Goal: Information Seeking & Learning: Learn about a topic

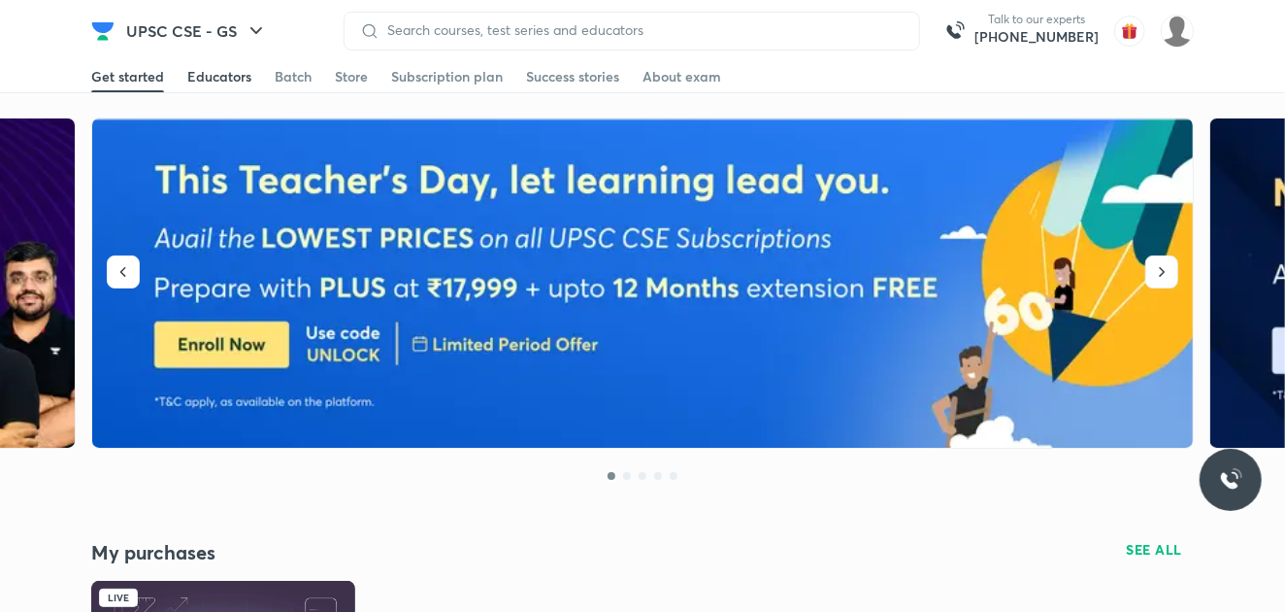
click at [211, 72] on div "Educators" at bounding box center [219, 76] width 64 height 19
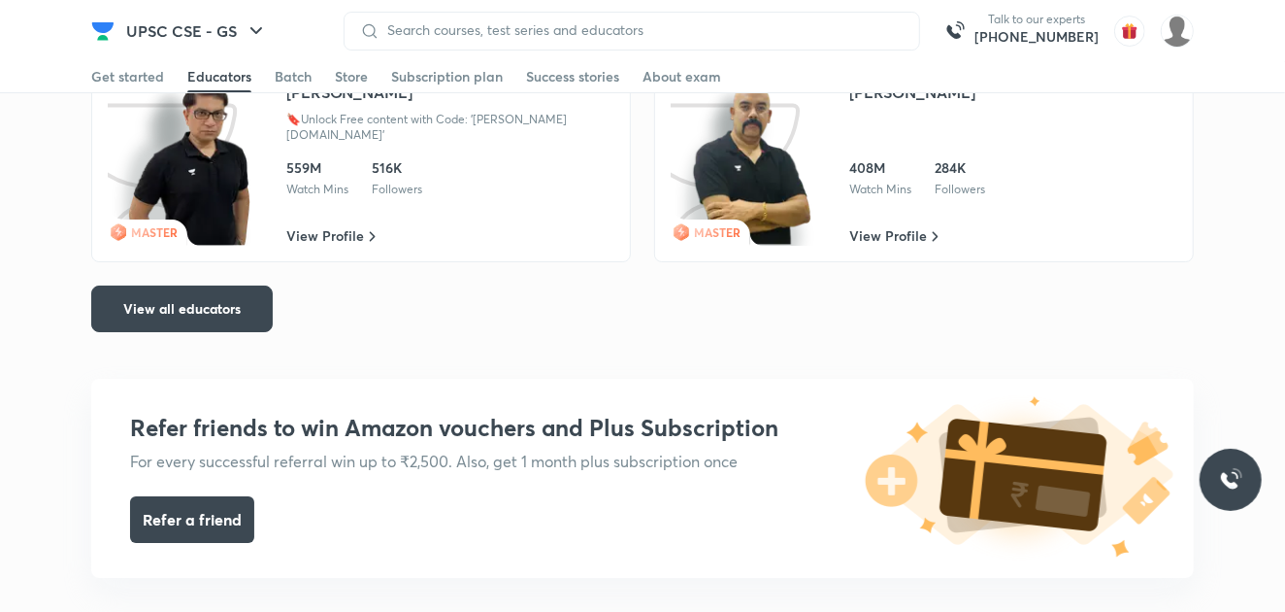
scroll to position [4050, 0]
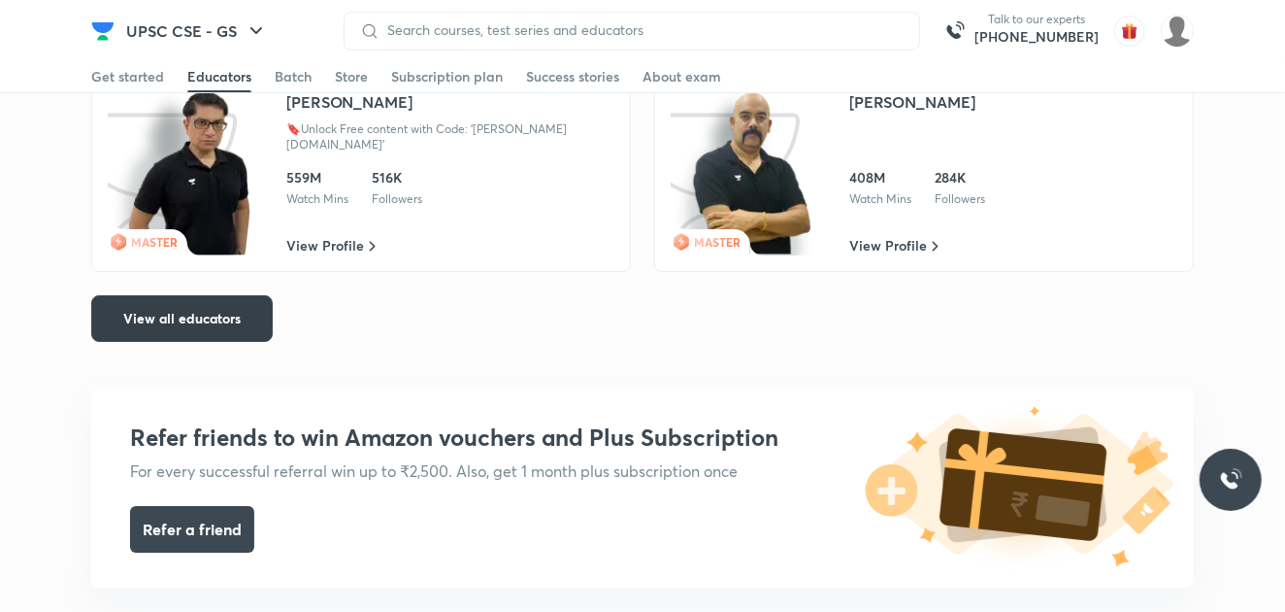
click at [207, 309] on span "View all educators" at bounding box center [181, 318] width 117 height 19
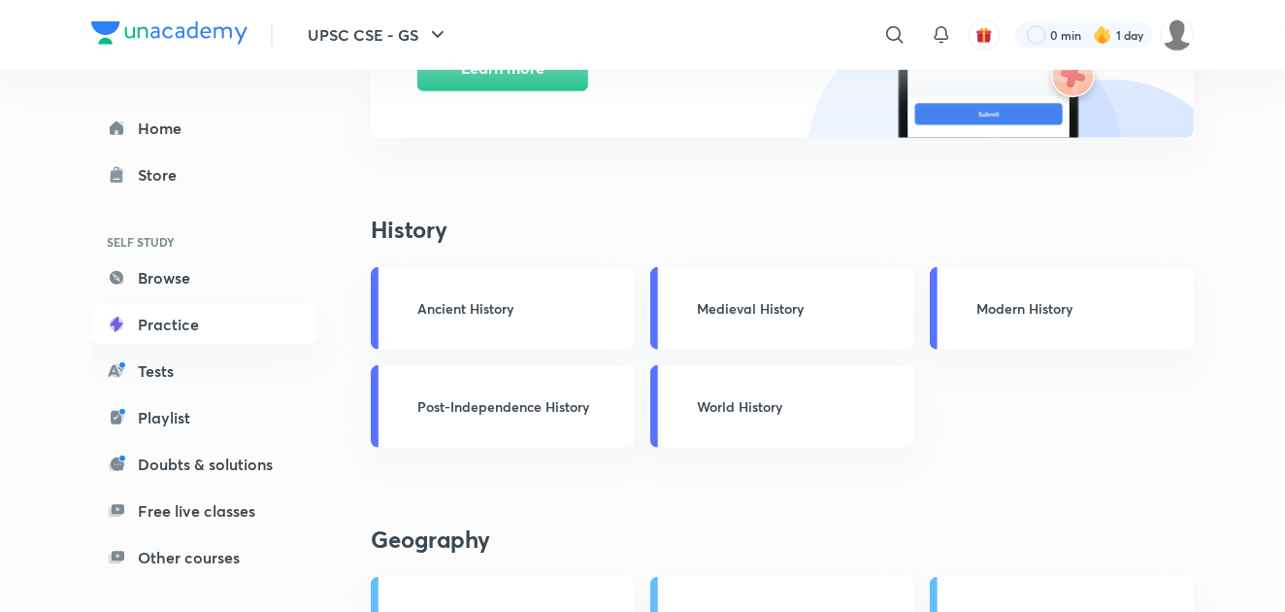
scroll to position [1071, 0]
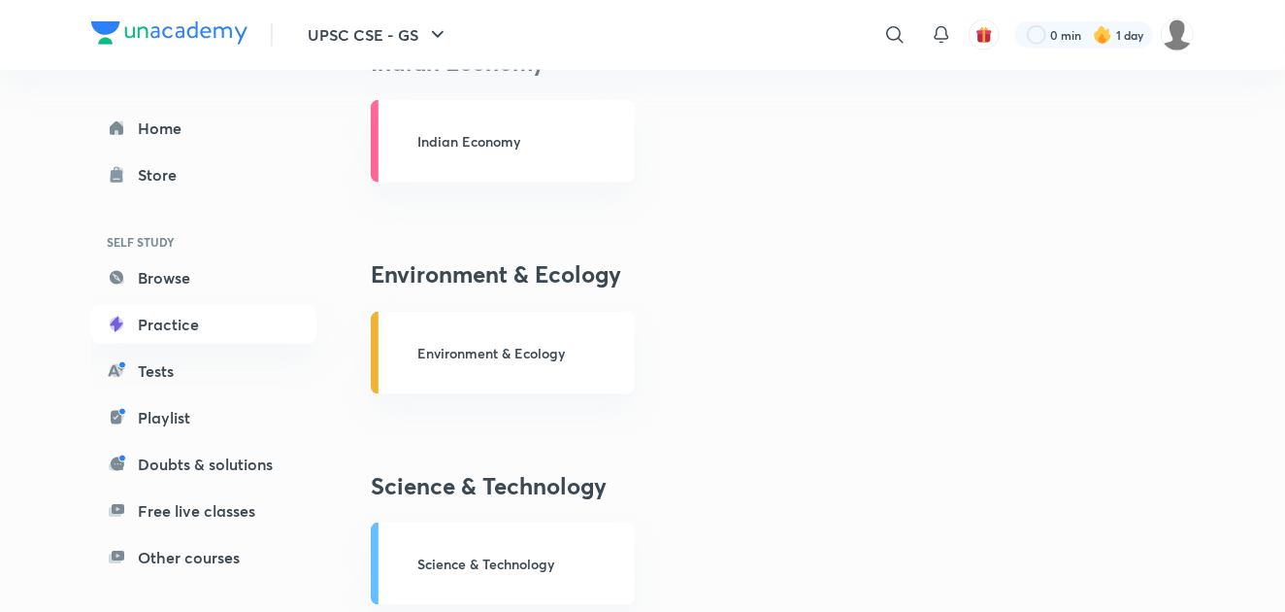
scroll to position [1308, 0]
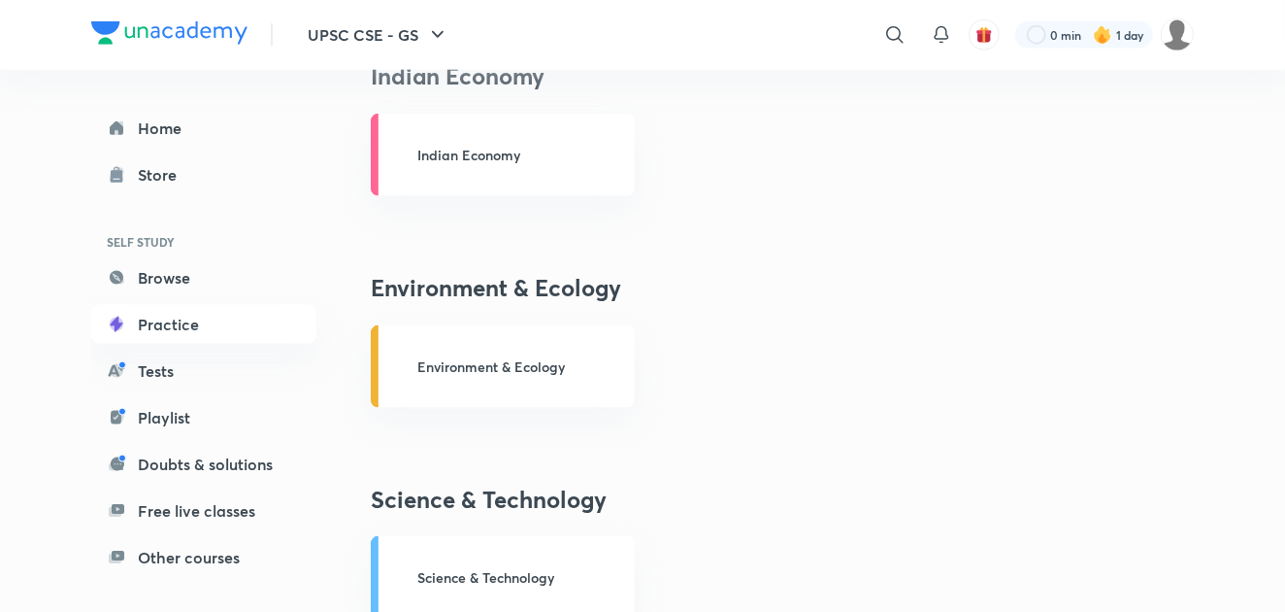
click at [494, 374] on p "Environment & Ecology" at bounding box center [510, 366] width 186 height 20
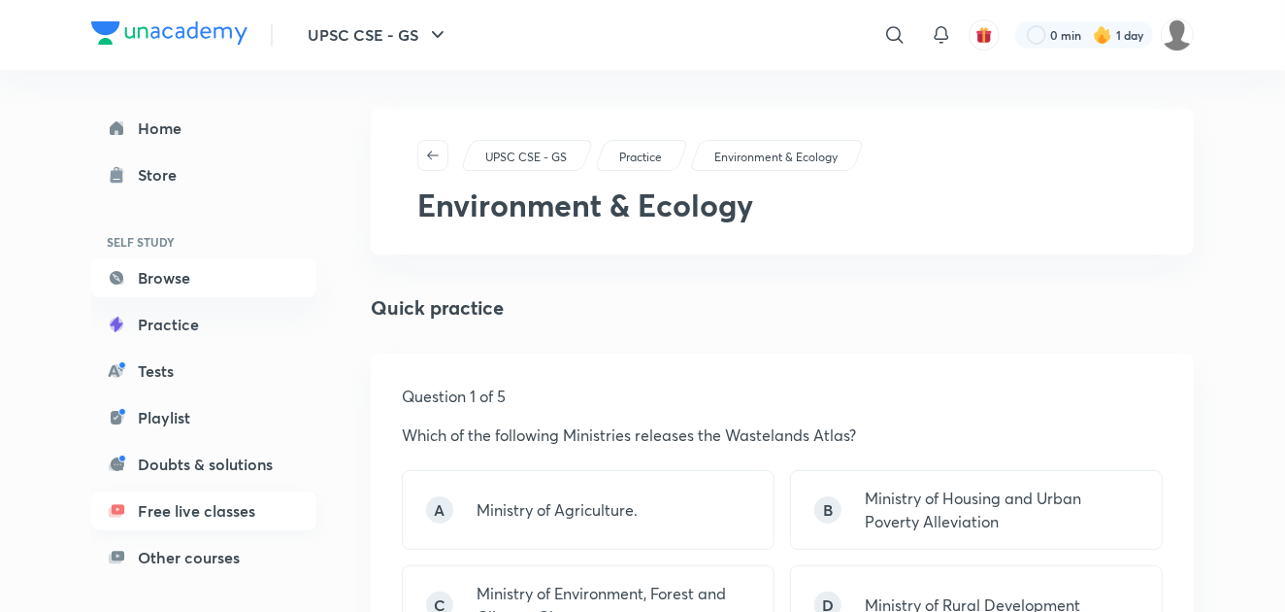
click at [182, 515] on link "Free live classes" at bounding box center [203, 510] width 225 height 39
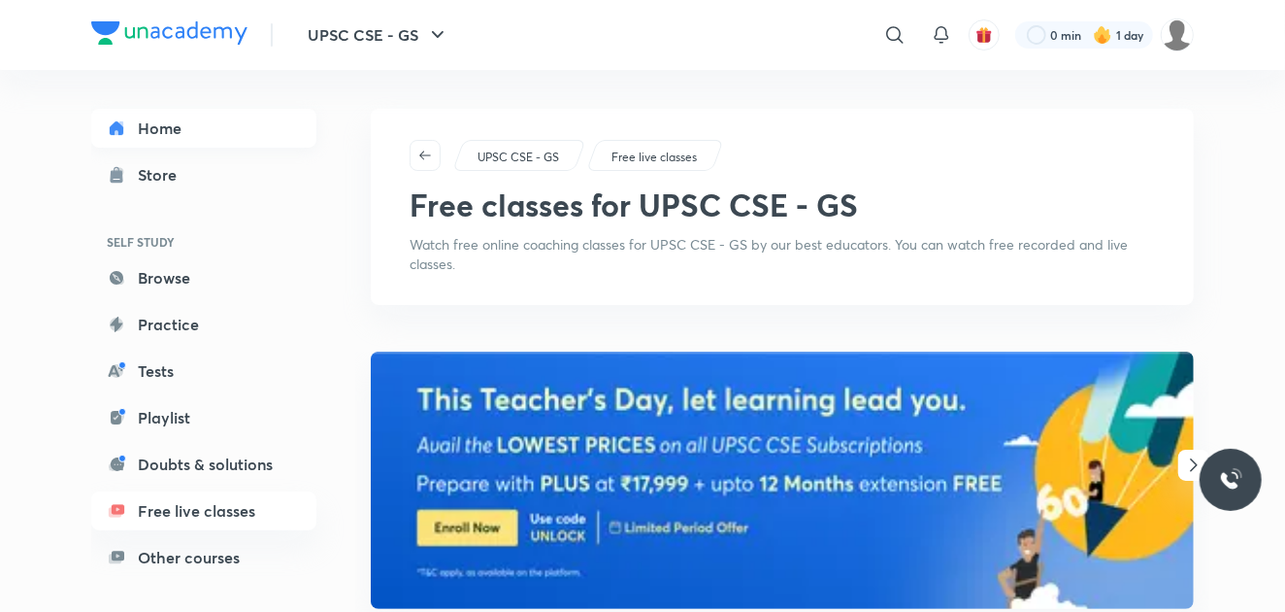
click at [159, 136] on link "Home" at bounding box center [203, 128] width 225 height 39
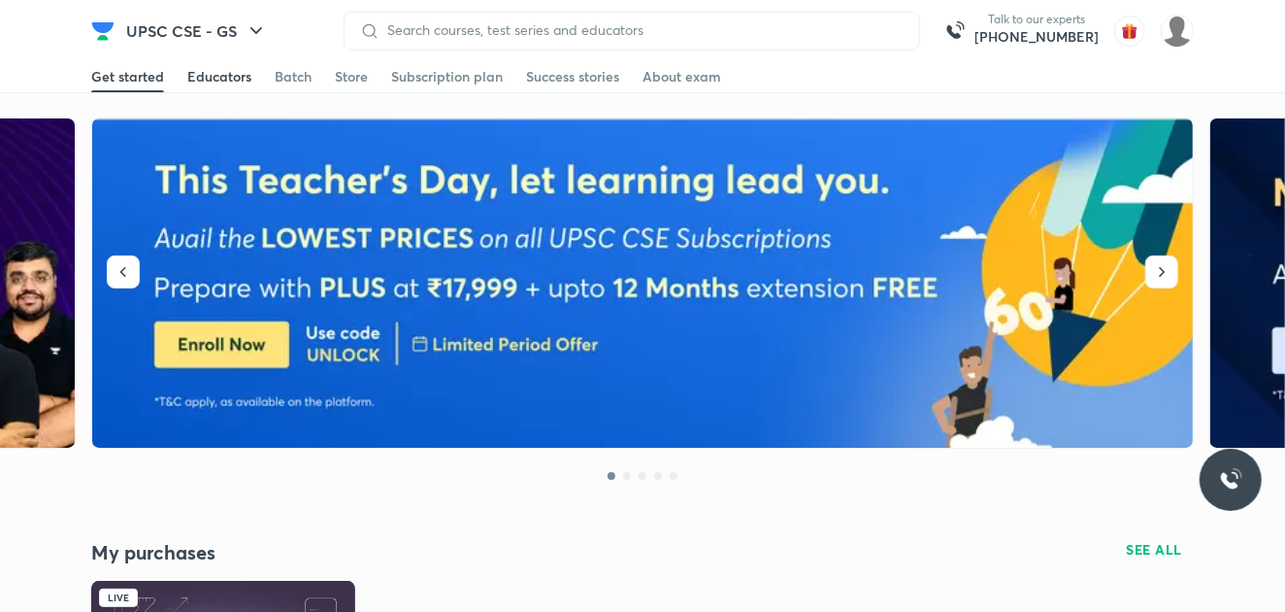
click at [220, 85] on div "Educators" at bounding box center [219, 76] width 64 height 19
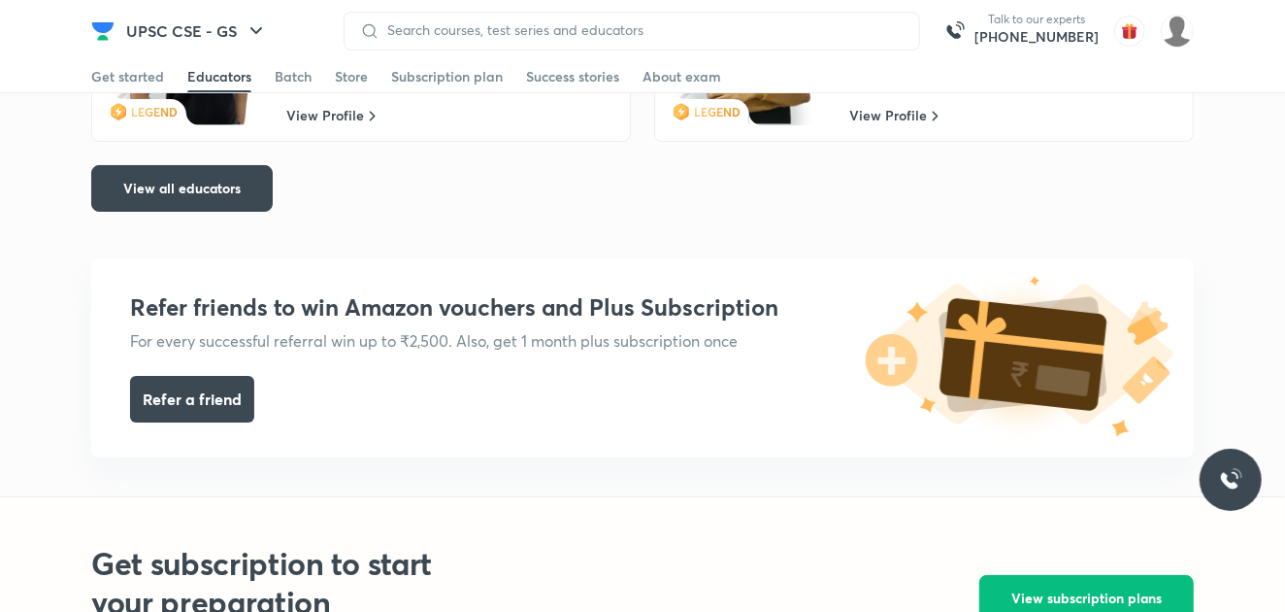
scroll to position [4716, 0]
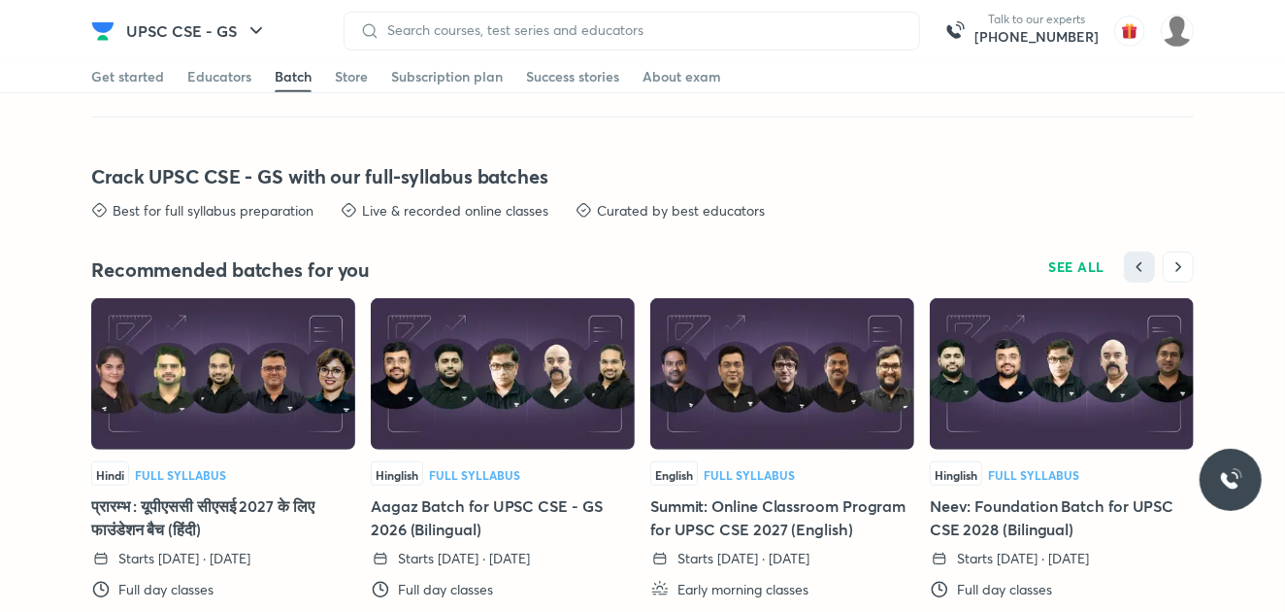
click at [456, 405] on img at bounding box center [503, 373] width 264 height 151
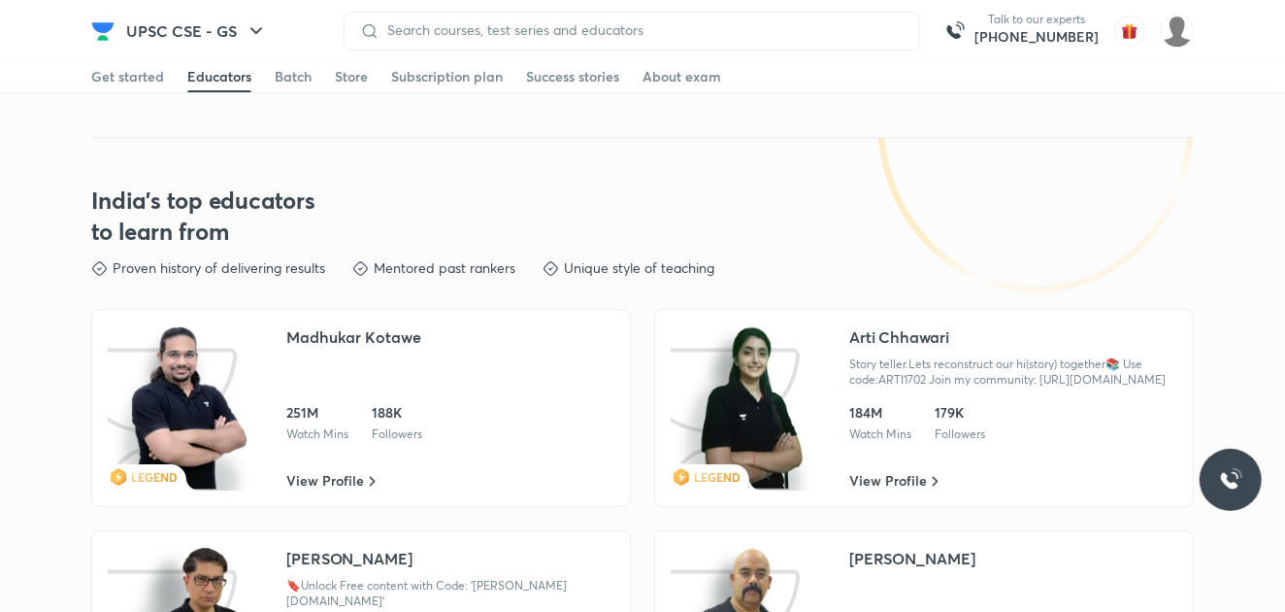
scroll to position [4129, 0]
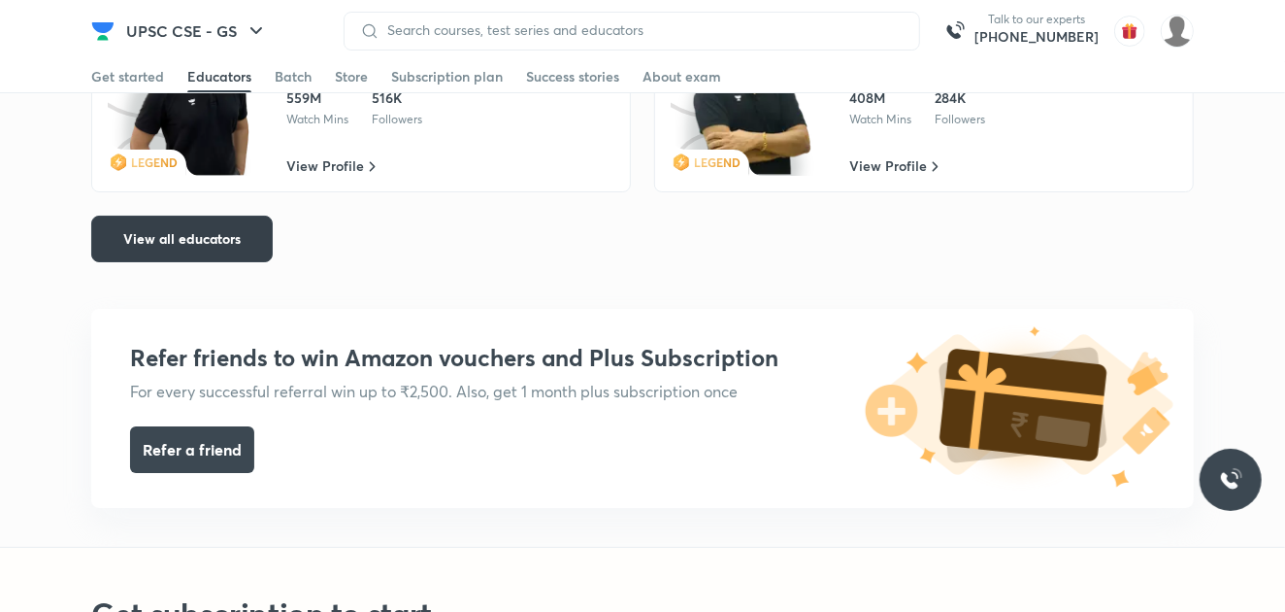
click at [154, 231] on span "View all educators" at bounding box center [181, 238] width 117 height 19
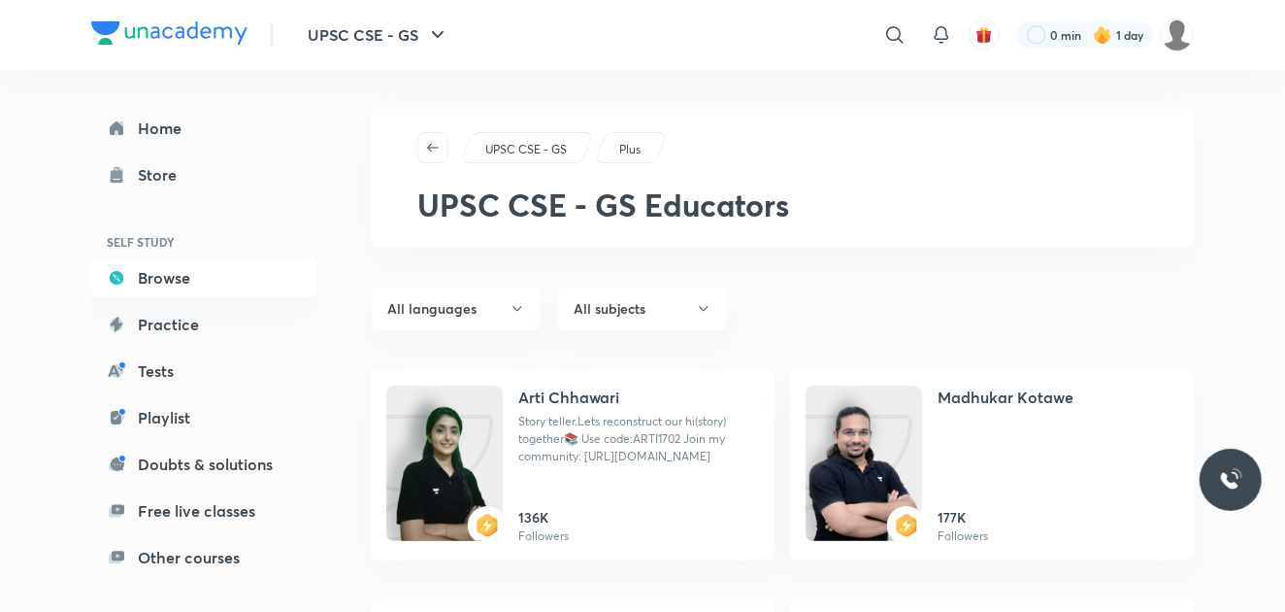
scroll to position [536, 0]
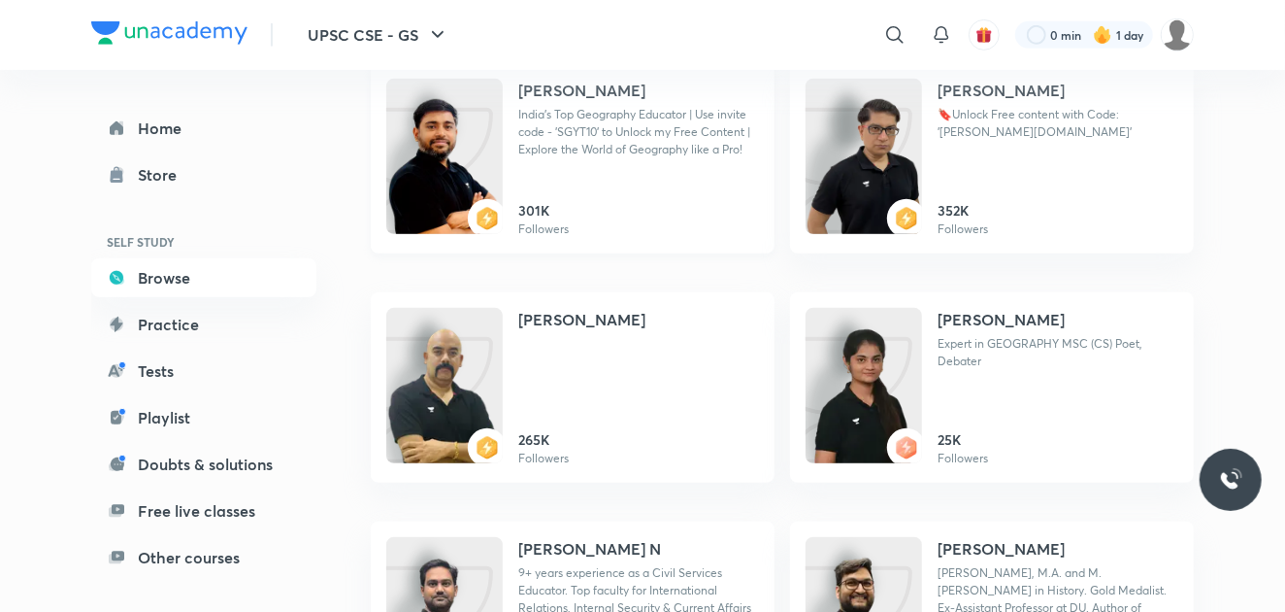
click at [547, 84] on h4 "[PERSON_NAME]" at bounding box center [581, 90] width 127 height 23
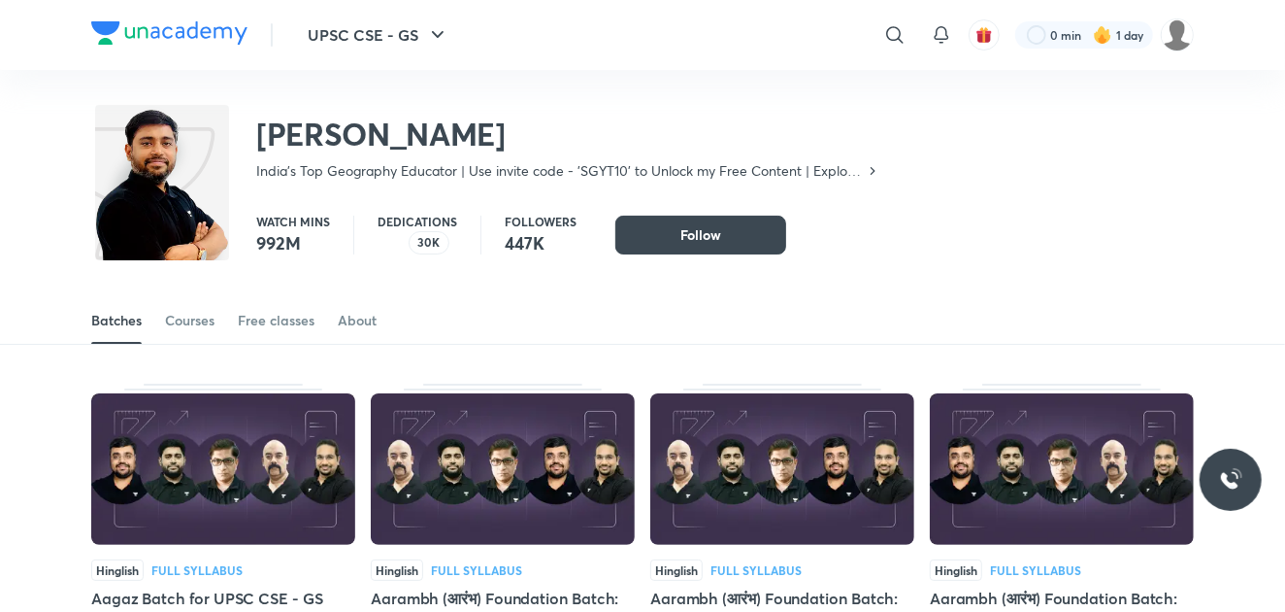
scroll to position [84, 0]
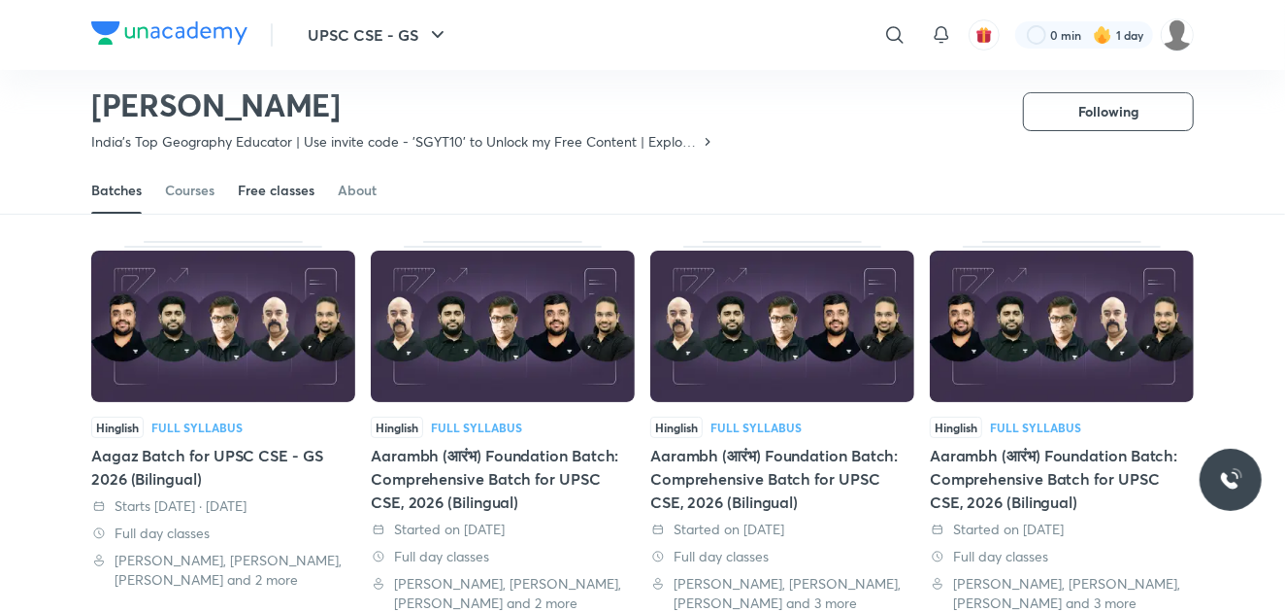
click at [306, 195] on div "Free classes" at bounding box center [276, 190] width 77 height 19
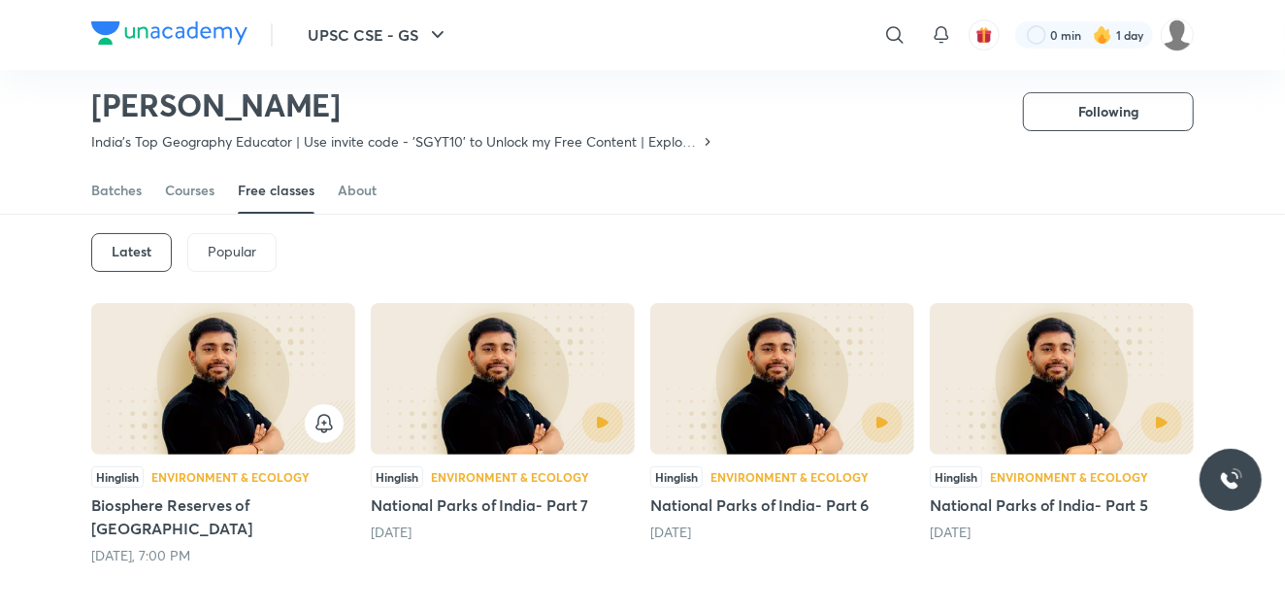
scroll to position [620, 0]
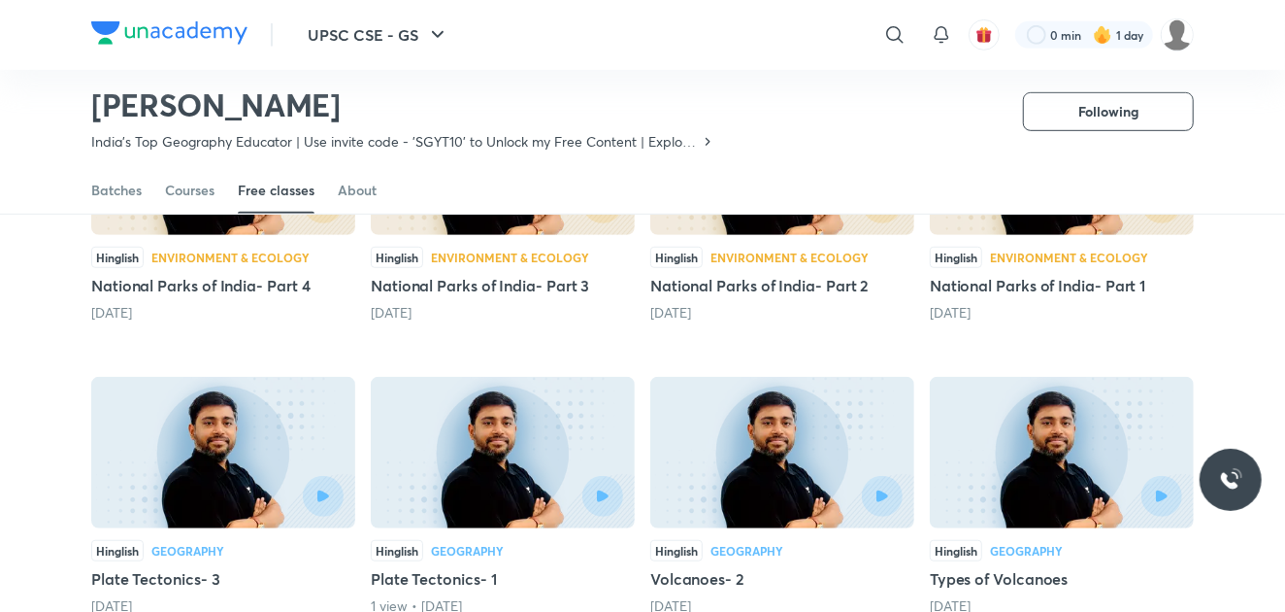
click at [794, 247] on div "Hinglish Environment & Ecology" at bounding box center [782, 257] width 264 height 21
